Goal: Task Accomplishment & Management: Complete application form

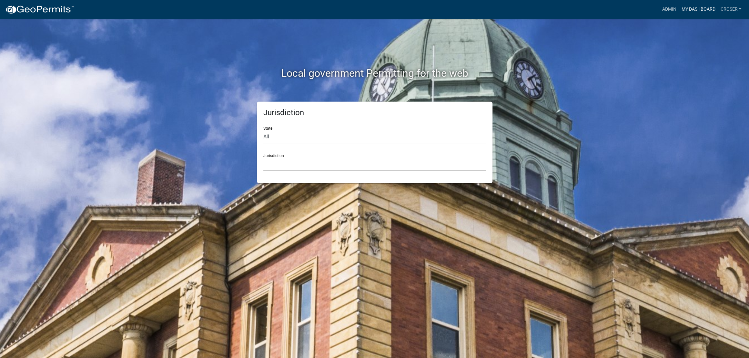
drag, startPoint x: 0, startPoint y: 0, endPoint x: 679, endPoint y: 9, distance: 678.8
click at [679, 9] on link "My Dashboard" at bounding box center [697, 9] width 39 height 12
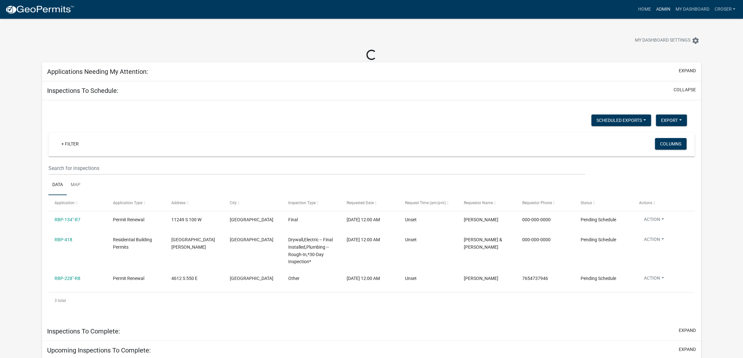
click at [653, 15] on link "Admin" at bounding box center [662, 9] width 19 height 12
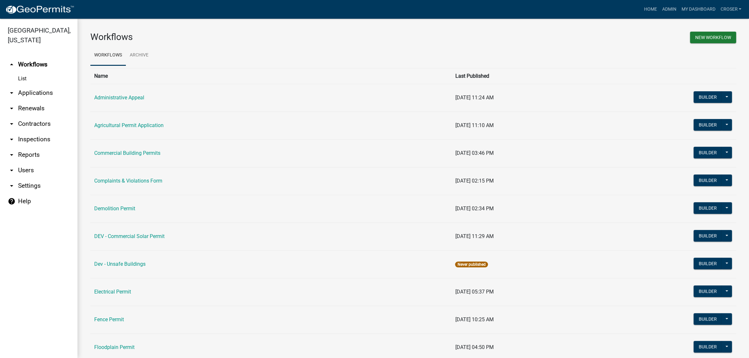
click at [40, 101] on link "arrow_drop_down Applications" at bounding box center [38, 92] width 77 height 15
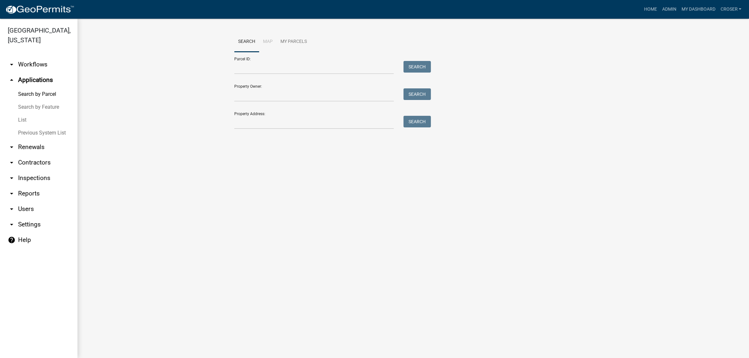
click at [27, 126] on link "List" at bounding box center [38, 120] width 77 height 13
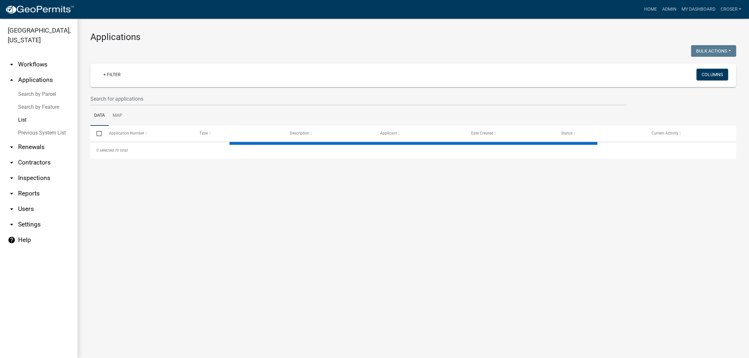
select select "3: 100"
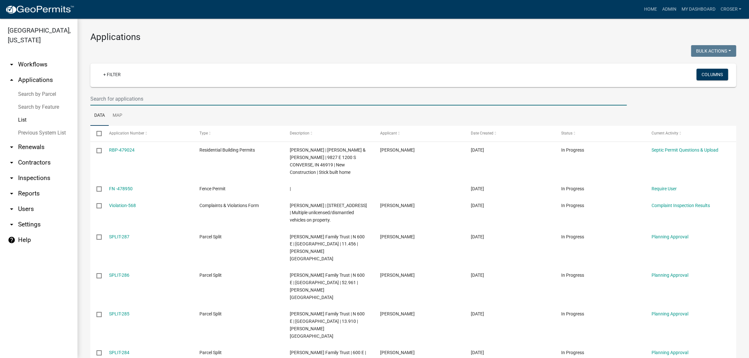
click at [260, 105] on input "text" at bounding box center [358, 98] width 536 height 13
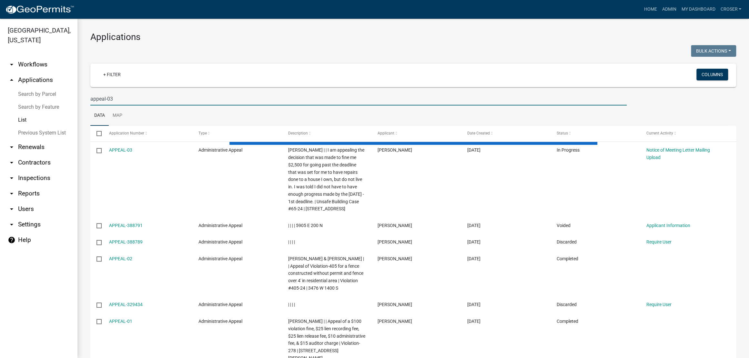
type input "appeal-03"
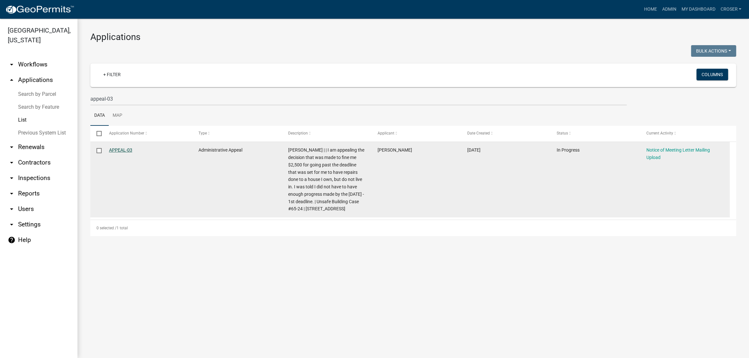
click at [132, 153] on link "APPEAL-03" at bounding box center [120, 149] width 23 height 5
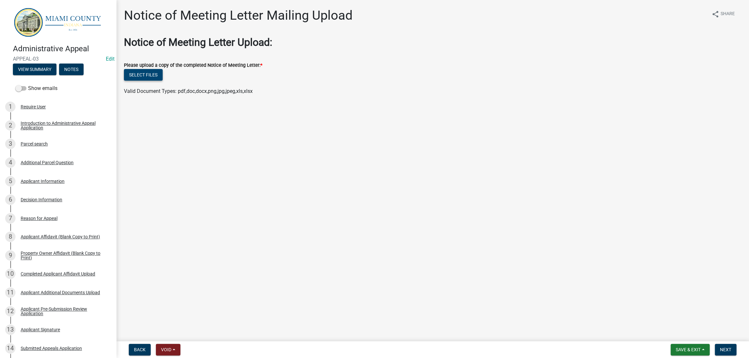
drag, startPoint x: 157, startPoint y: 85, endPoint x: 158, endPoint y: 90, distance: 4.7
click at [157, 69] on div "Please upload a copy of the completed Notice of Meeting Letter: *" at bounding box center [432, 65] width 617 height 8
click at [158, 81] on button "Select files" at bounding box center [143, 75] width 39 height 12
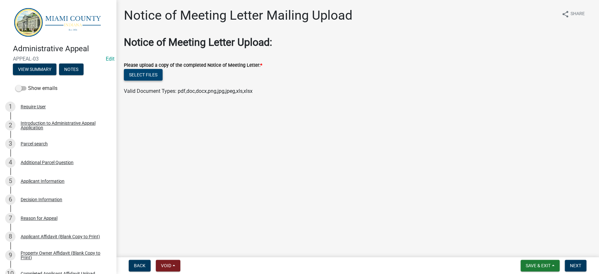
click at [157, 81] on button "Select files" at bounding box center [143, 75] width 39 height 12
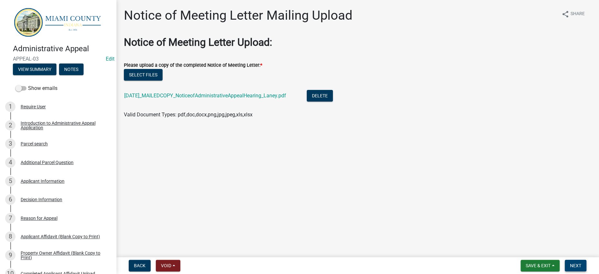
click at [570, 263] on span "Next" at bounding box center [575, 265] width 11 height 5
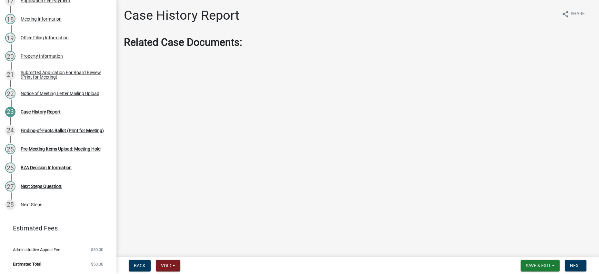
scroll to position [529, 0]
click at [570, 265] on span "Next" at bounding box center [575, 265] width 11 height 5
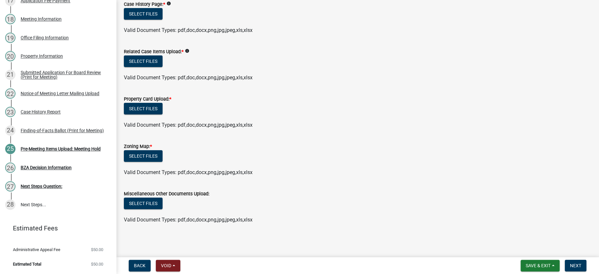
scroll to position [209, 0]
click at [163, 103] on button "Select files" at bounding box center [143, 109] width 39 height 12
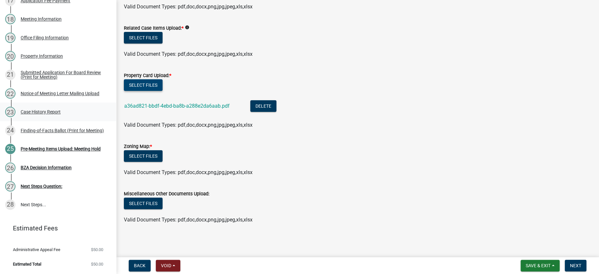
scroll to position [529, 0]
click at [158, 150] on button "Select files" at bounding box center [143, 156] width 39 height 12
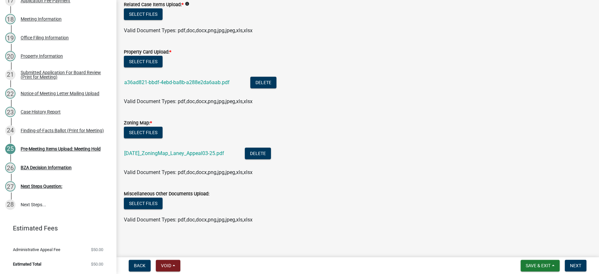
scroll to position [268, 0]
click at [271, 148] on button "Delete" at bounding box center [258, 154] width 26 height 12
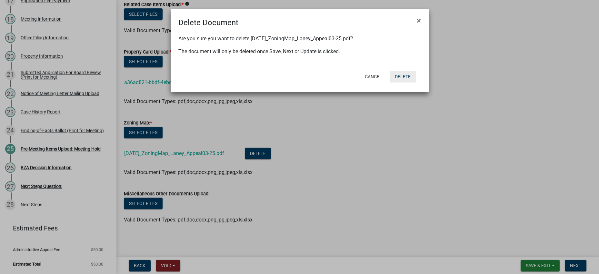
click at [394, 83] on button "Delete" at bounding box center [403, 77] width 26 height 12
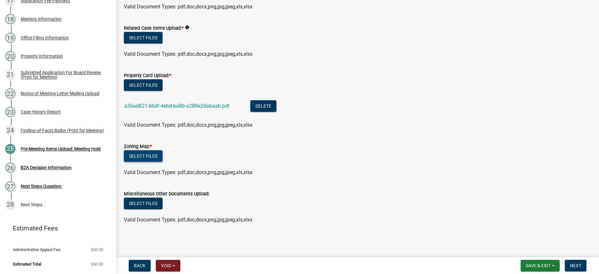
click at [162, 150] on button "Select files" at bounding box center [143, 156] width 39 height 12
click at [174, 150] on div "Select files" at bounding box center [357, 156] width 467 height 13
click at [163, 150] on button "Select files" at bounding box center [143, 156] width 39 height 12
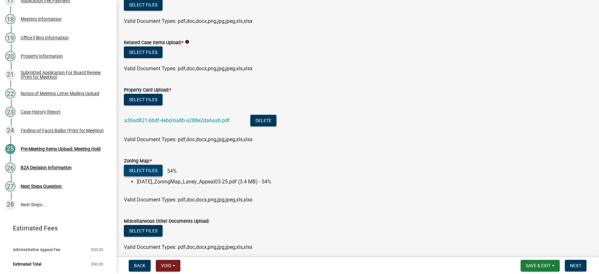
scroll to position [255, 0]
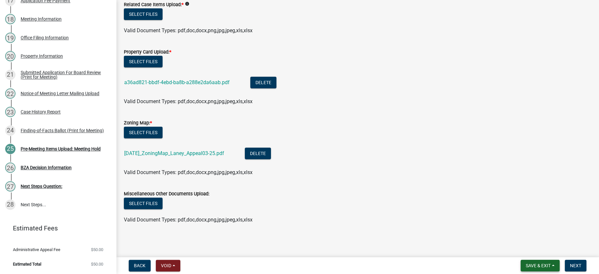
click at [536, 263] on span "Save & Exit" at bounding box center [538, 265] width 25 height 5
click at [518, 223] on button "Save" at bounding box center [534, 230] width 52 height 15
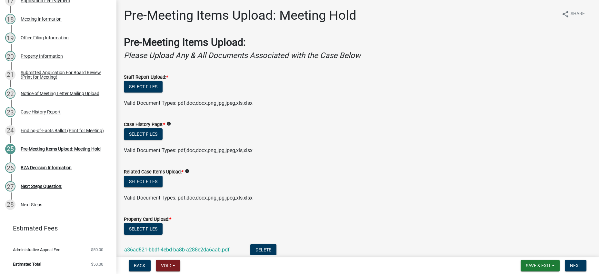
click at [434, 142] on div "Select files" at bounding box center [357, 134] width 467 height 13
click at [385, 147] on ul at bounding box center [357, 144] width 467 height 5
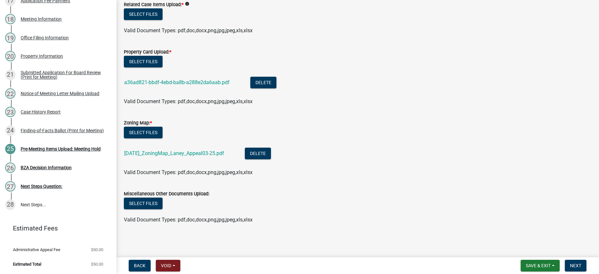
scroll to position [268, 0]
click at [136, 198] on button "Select files" at bounding box center [143, 204] width 39 height 12
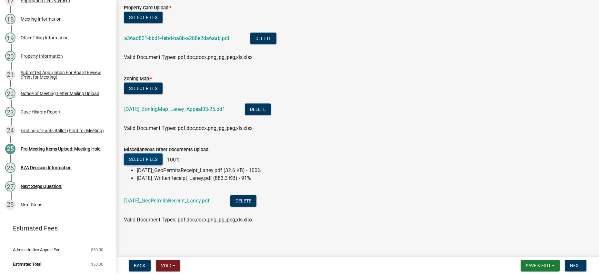
click at [155, 165] on button "Select files" at bounding box center [143, 160] width 39 height 12
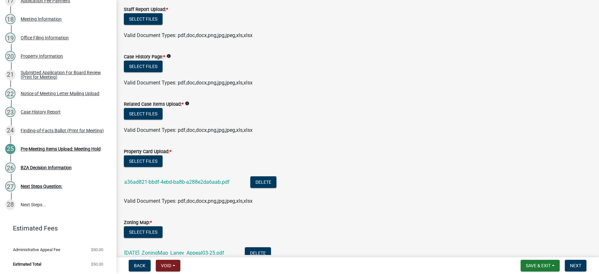
scroll to position [67, 0]
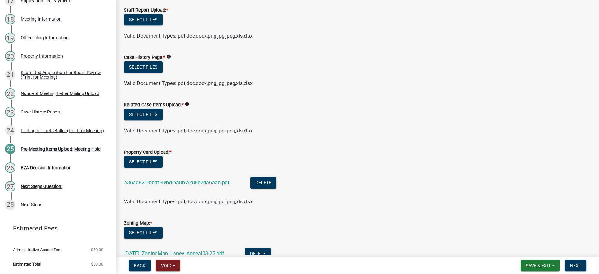
click at [171, 59] on icon "info" at bounding box center [168, 57] width 5 height 5
click at [158, 120] on button "Select files" at bounding box center [143, 115] width 39 height 12
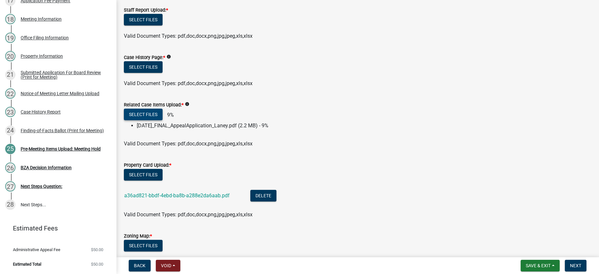
click at [163, 120] on button "Select files" at bounding box center [143, 115] width 39 height 12
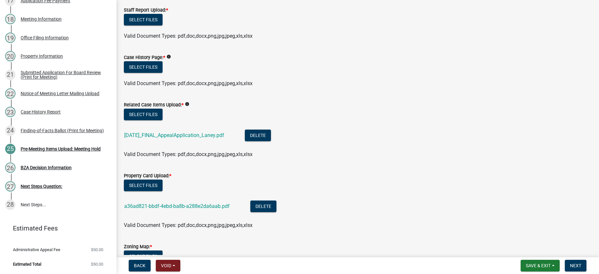
click at [310, 87] on div "Valid Document Types: pdf,doc,docx,png,jpg,jpeg,xls,xlsx" at bounding box center [357, 84] width 477 height 8
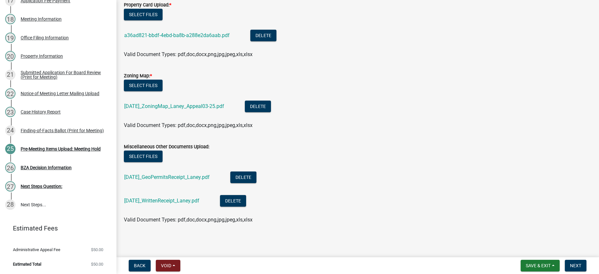
scroll to position [276, 0]
click at [161, 162] on button "Select files" at bounding box center [143, 157] width 39 height 12
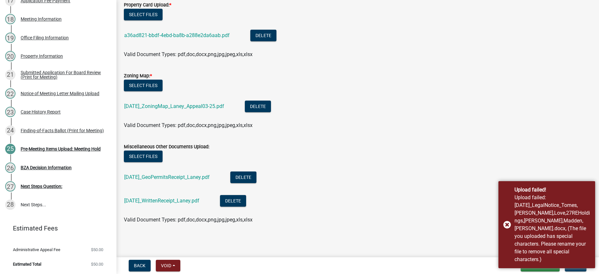
click at [405, 129] on div "Valid Document Types: pdf,doc,docx,png,jpg,jpeg,xls,xlsx" at bounding box center [357, 126] width 477 height 8
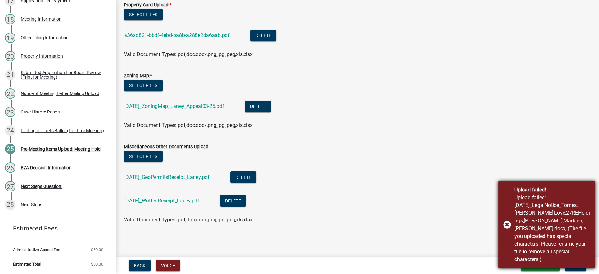
click at [506, 208] on div "Upload failed! Upload failed: [DATE]_LegalNotice_Tomes,[PERSON_NAME],Love,27REH…" at bounding box center [546, 224] width 97 height 87
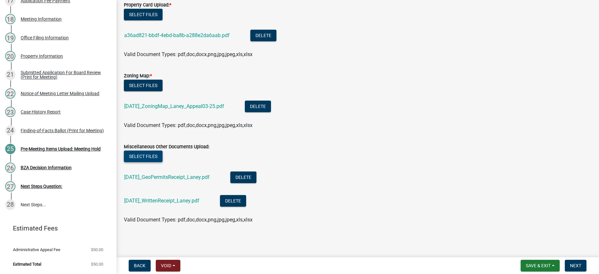
click at [162, 162] on button "Select files" at bounding box center [143, 157] width 39 height 12
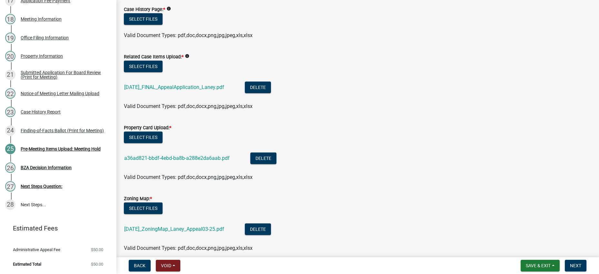
scroll to position [115, 0]
drag, startPoint x: 391, startPoint y: 169, endPoint x: 375, endPoint y: 233, distance: 66.1
click at [375, 171] on li "a36ad821-bbdf-4ebd-ba8b-a288e2da6aab.pdf Delete" at bounding box center [357, 160] width 467 height 24
click at [526, 263] on span "Save & Exit" at bounding box center [538, 265] width 25 height 5
click at [508, 223] on button "Save" at bounding box center [534, 230] width 52 height 15
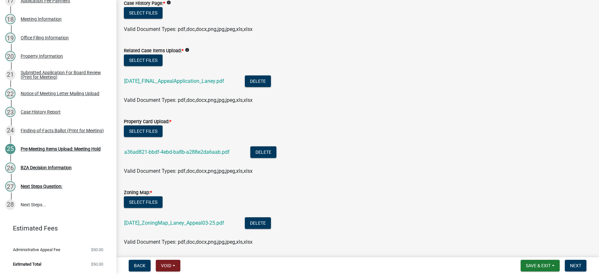
scroll to position [121, 0]
click at [163, 66] on button "Select files" at bounding box center [143, 61] width 39 height 12
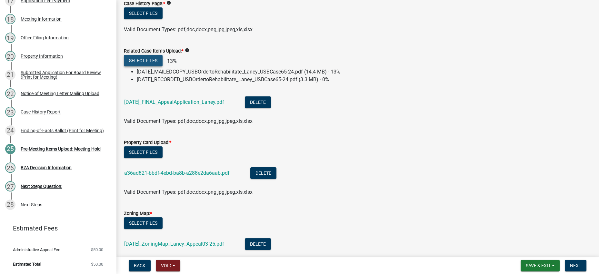
click at [154, 66] on button "Select files" at bounding box center [143, 61] width 39 height 12
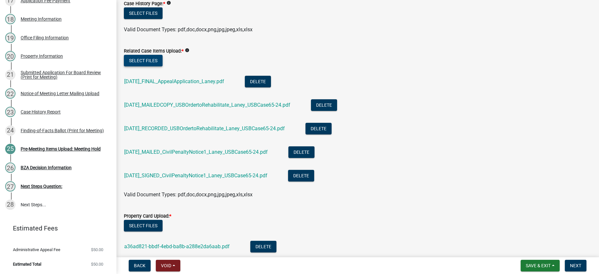
click at [140, 66] on button "Select files" at bounding box center [143, 61] width 39 height 12
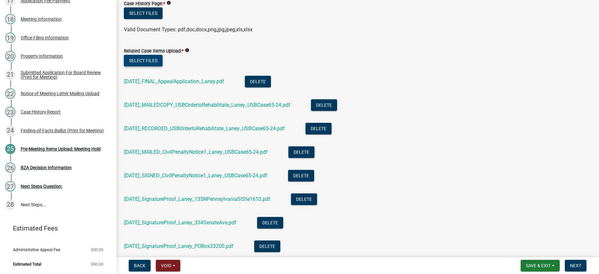
click at [158, 66] on button "Select files" at bounding box center [143, 61] width 39 height 12
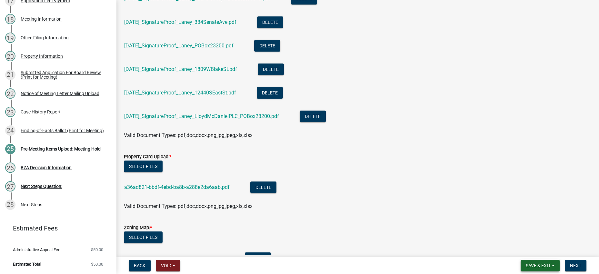
scroll to position [322, 0]
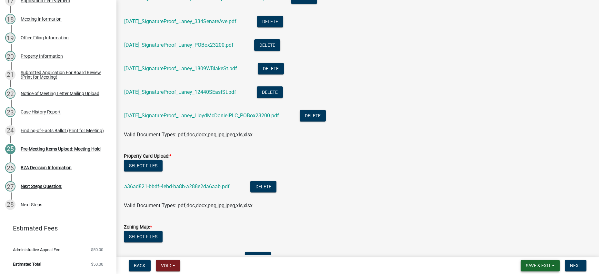
click at [540, 263] on button "Save & Exit" at bounding box center [540, 266] width 39 height 12
click at [508, 225] on button "Save" at bounding box center [534, 230] width 52 height 15
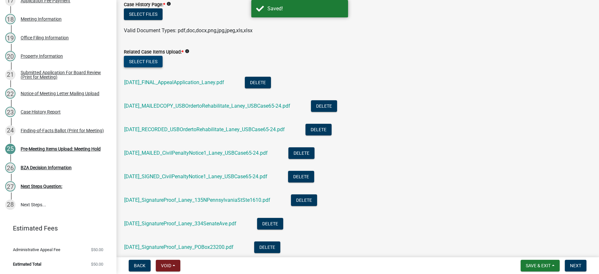
scroll to position [121, 0]
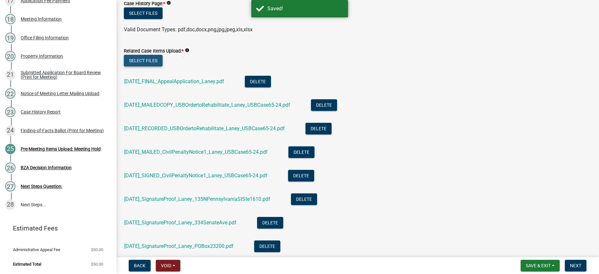
click at [163, 66] on button "Select files" at bounding box center [143, 61] width 39 height 12
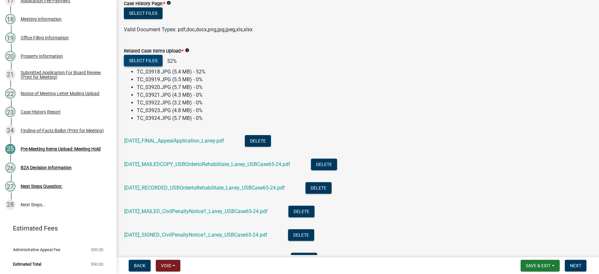
click at [145, 66] on button "Select files" at bounding box center [143, 61] width 39 height 12
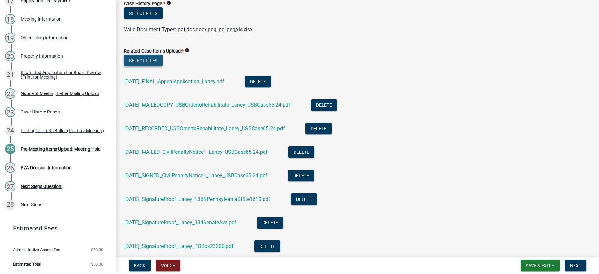
click at [142, 66] on button "Select files" at bounding box center [143, 61] width 39 height 12
click at [158, 66] on button "Select files" at bounding box center [143, 61] width 39 height 12
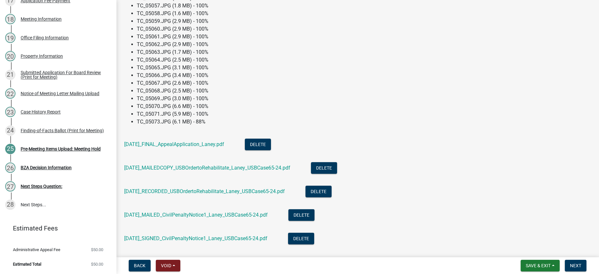
scroll to position [202, 0]
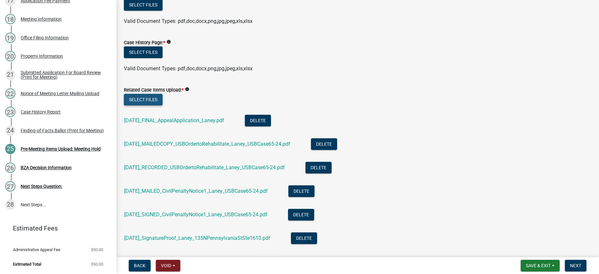
scroll to position [82, 0]
click at [149, 106] on button "Select files" at bounding box center [143, 100] width 39 height 12
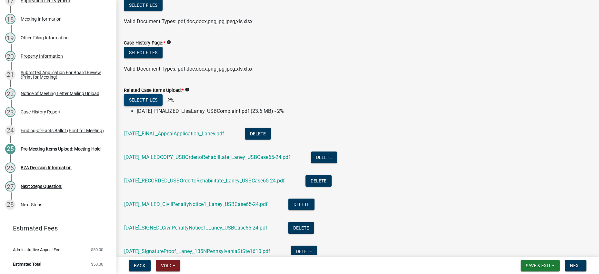
click at [155, 106] on button "Select files" at bounding box center [143, 100] width 39 height 12
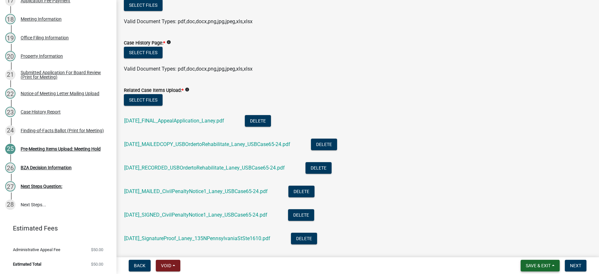
click at [541, 267] on button "Save & Exit" at bounding box center [540, 266] width 39 height 12
click at [520, 227] on button "Save" at bounding box center [534, 230] width 52 height 15
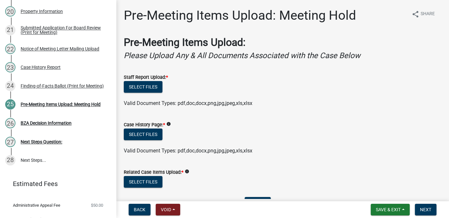
scroll to position [448, 0]
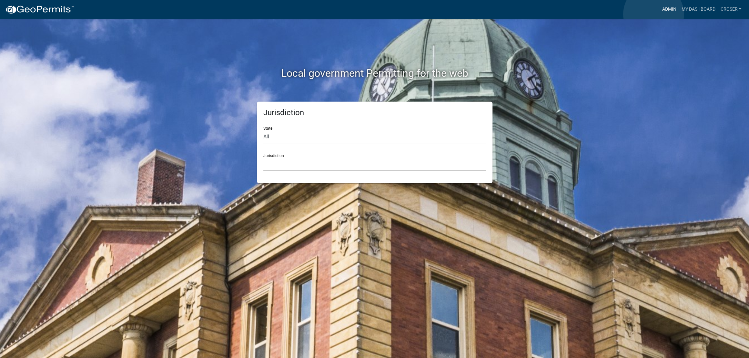
click at [659, 14] on link "Admin" at bounding box center [668, 9] width 19 height 12
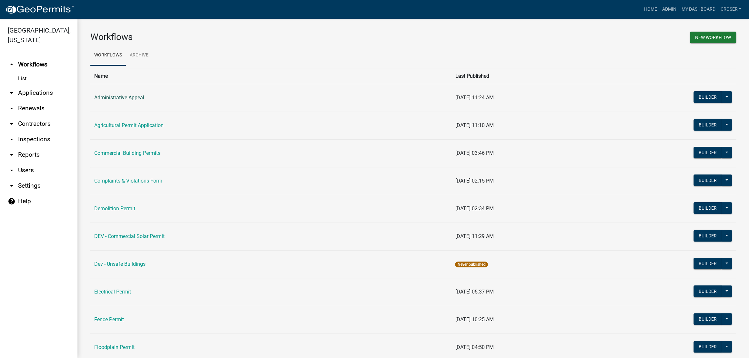
click at [144, 101] on link "Administrative Appeal" at bounding box center [119, 98] width 50 height 6
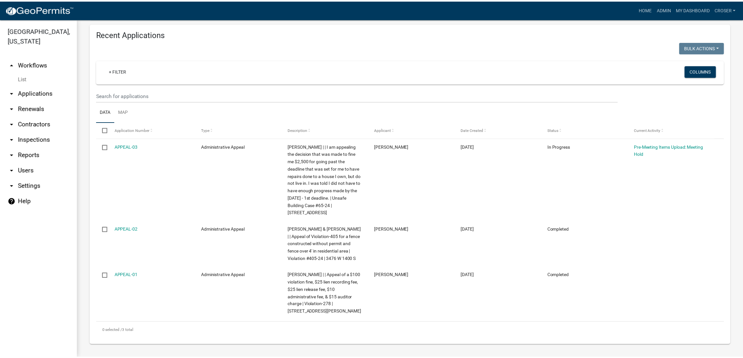
scroll to position [378, 0]
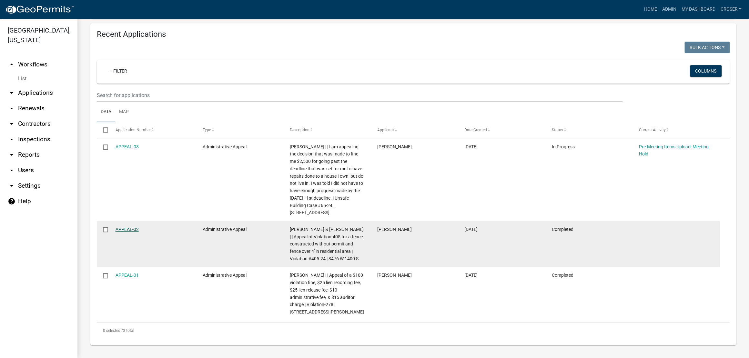
click at [139, 227] on link "APPEAL-02" at bounding box center [126, 229] width 23 height 5
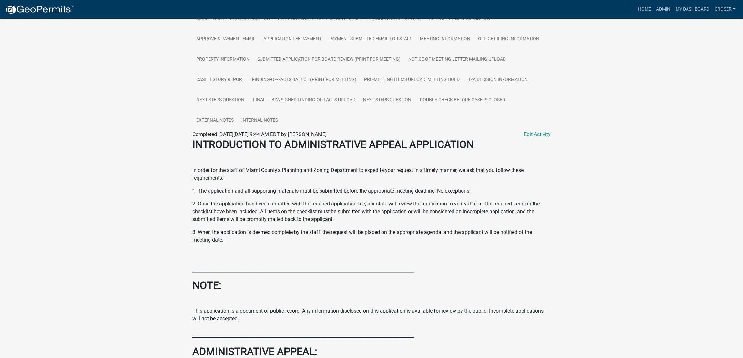
scroll to position [201, 0]
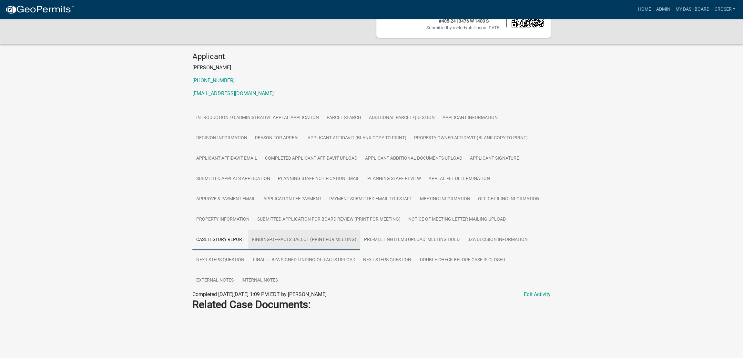
click at [324, 230] on link "Finding-of-Facts Ballot (Print for Meeting)" at bounding box center [304, 240] width 112 height 21
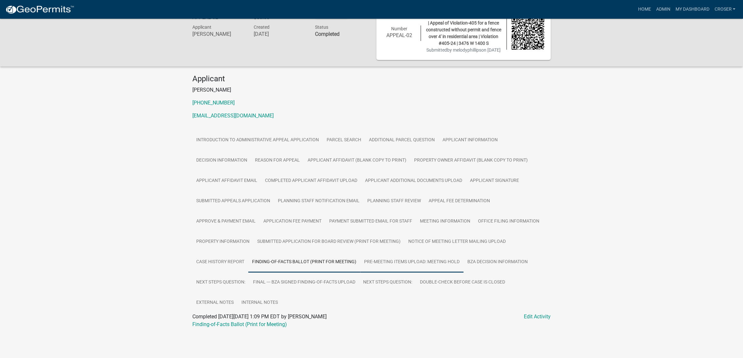
click at [446, 252] on link "Pre-Meeting Items Upload: Meeting Hold" at bounding box center [411, 262] width 103 height 21
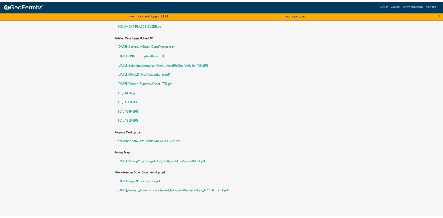
scroll to position [430, 0]
